Goal: Find specific page/section: Find specific page/section

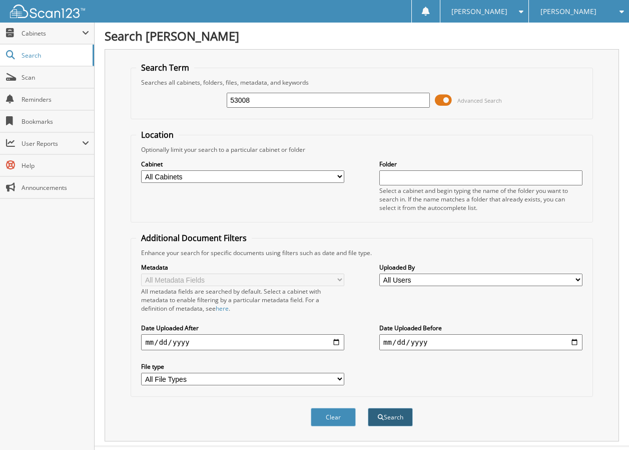
type input "53008"
click at [385, 414] on button "Search" at bounding box center [390, 416] width 45 height 19
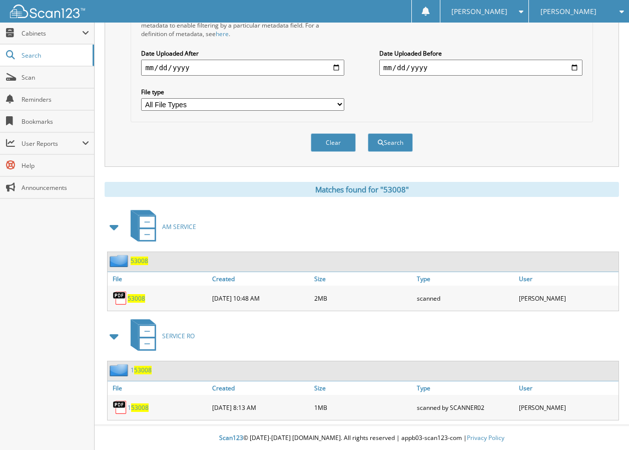
scroll to position [275, 0]
click at [129, 296] on span "53008" at bounding box center [137, 297] width 18 height 9
click at [328, 139] on button "Clear" at bounding box center [333, 142] width 45 height 19
